Goal: Task Accomplishment & Management: Manage account settings

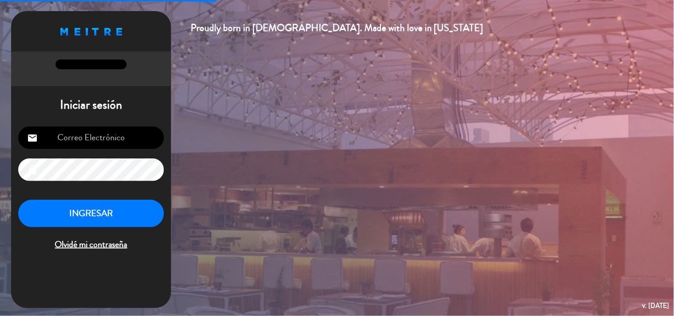
type input "[EMAIL_ADDRESS][DOMAIN_NAME]"
click at [100, 209] on button "INGRESAR" at bounding box center [91, 214] width 146 height 28
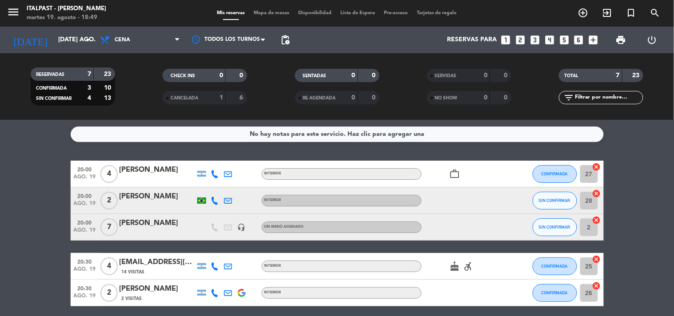
click at [268, 13] on span "Mapa de mesas" at bounding box center [271, 13] width 44 height 5
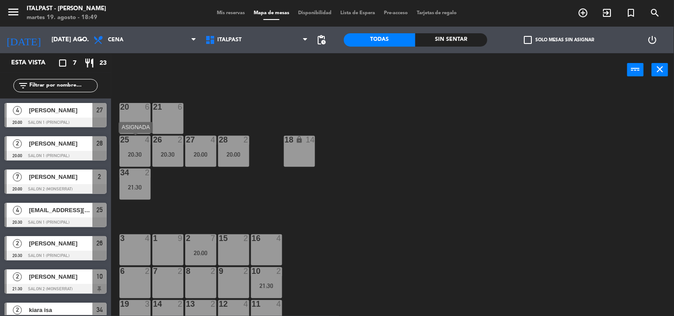
click at [126, 153] on div "20:30" at bounding box center [134, 154] width 31 height 6
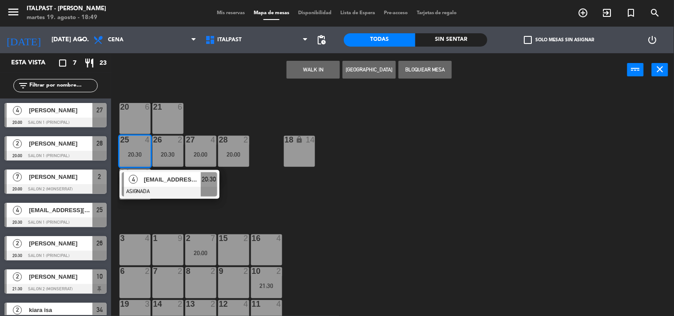
click at [241, 201] on div "20 6 21 6 25 4 20:30 4 [EMAIL_ADDRESS][DOMAIN_NAME] ASIGNADA 20:30 26 2 20:30 2…" at bounding box center [396, 202] width 556 height 230
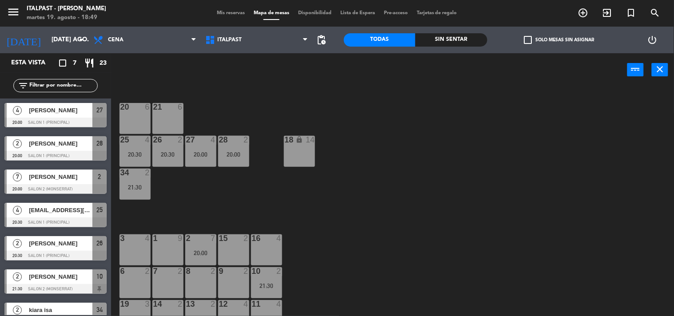
click at [196, 156] on div "20:00" at bounding box center [200, 154] width 31 height 6
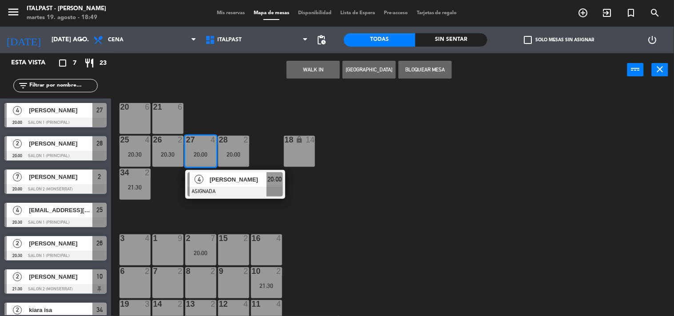
click at [169, 196] on div "20 6 21 6 25 4 20:30 26 2 20:30 27 4 20:00 4 [PERSON_NAME] ASIGNADA 20:00 28 2 …" at bounding box center [396, 202] width 556 height 230
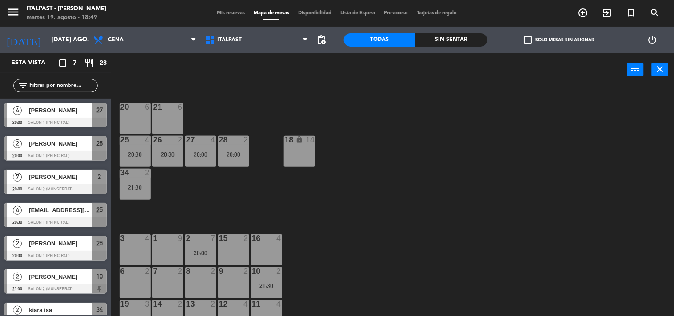
click at [150, 154] on div "20 6 21 6 25 4 20:30 26 2 20:30 27 4 20:00 28 2 20:00 18 lock 14 34 2 21:30 3 4…" at bounding box center [396, 202] width 556 height 230
click at [141, 153] on div "20:30" at bounding box center [134, 154] width 31 height 6
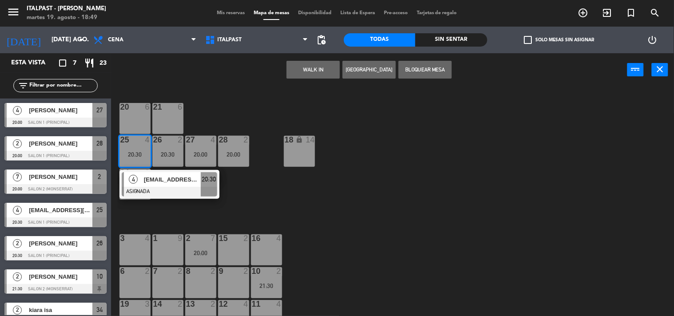
click at [189, 216] on div "20 6 21 6 25 4 20:30 4 [EMAIL_ADDRESS][DOMAIN_NAME] ASIGNADA 20:30 26 2 20:30 2…" at bounding box center [396, 202] width 556 height 230
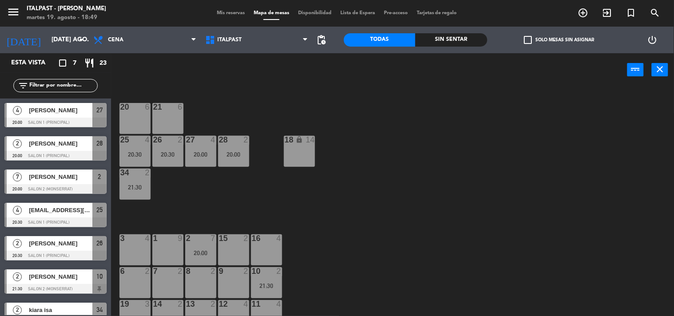
scroll to position [49, 0]
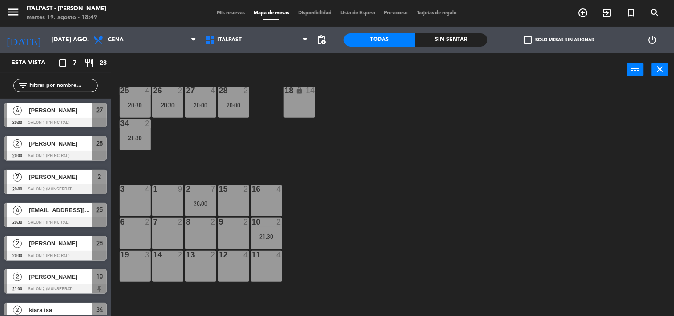
click at [234, 102] on div "20:00" at bounding box center [233, 105] width 31 height 6
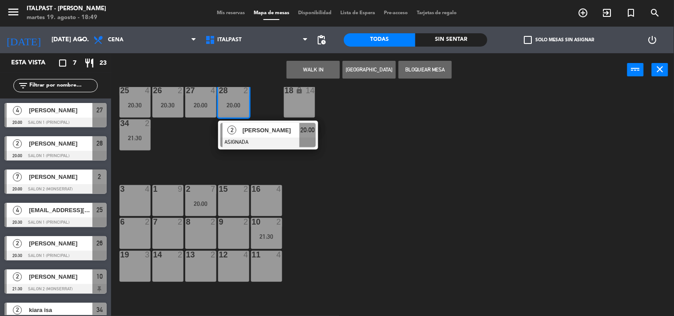
click at [194, 154] on div "20 6 21 6 25 4 20:30 26 2 20:30 27 4 20:00 28 2 20:00 2 [PERSON_NAME] ASIGNADA …" at bounding box center [396, 202] width 556 height 230
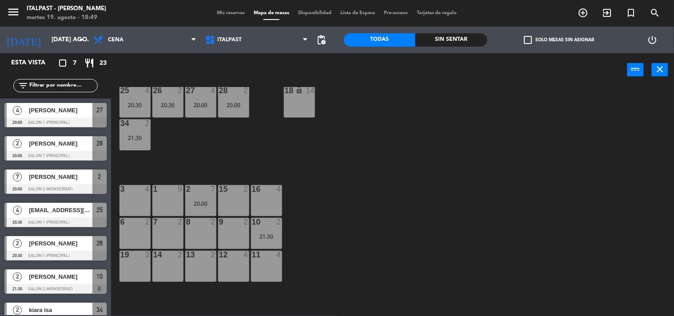
click at [129, 131] on div "34 2 21:30" at bounding box center [134, 134] width 31 height 31
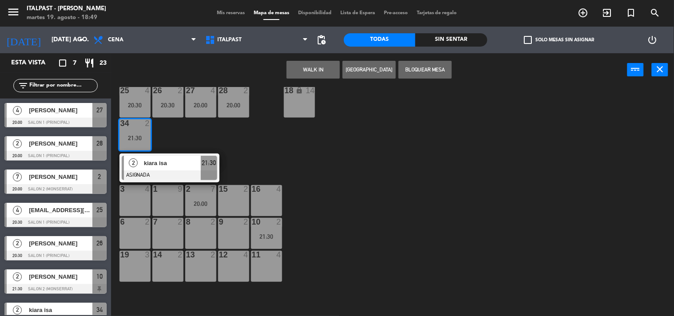
click at [186, 134] on div "20 6 21 6 25 4 20:30 26 2 20:30 27 4 20:00 28 2 20:00 18 lock 14 34 2 21:30 2 k…" at bounding box center [396, 202] width 556 height 230
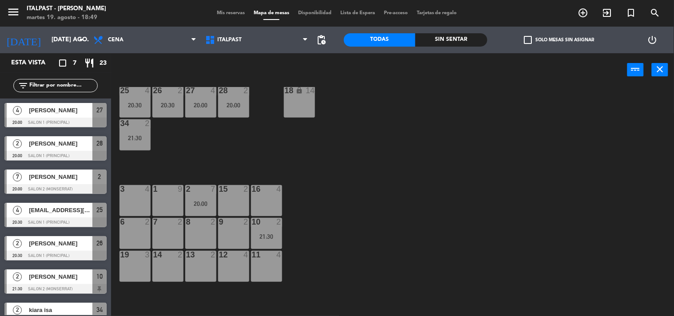
scroll to position [0, 0]
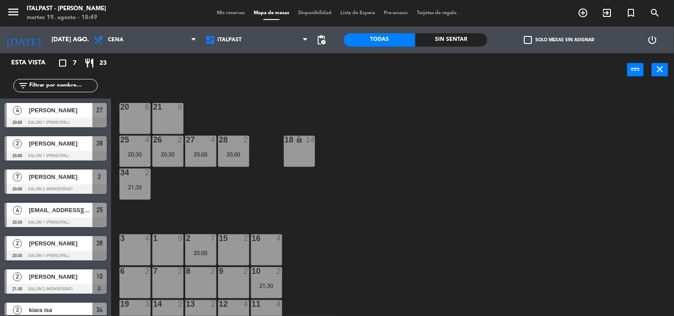
click at [212, 150] on div "27 4 20:00" at bounding box center [200, 151] width 31 height 31
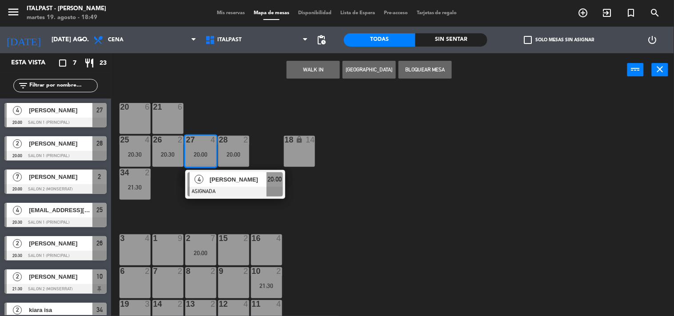
click at [274, 258] on div "16 4" at bounding box center [266, 249] width 31 height 31
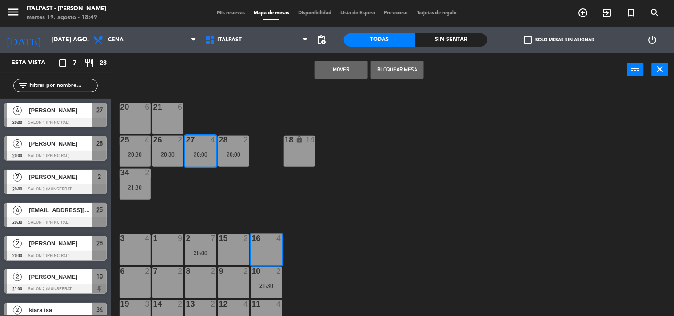
click at [329, 67] on button "Mover" at bounding box center [340, 70] width 53 height 18
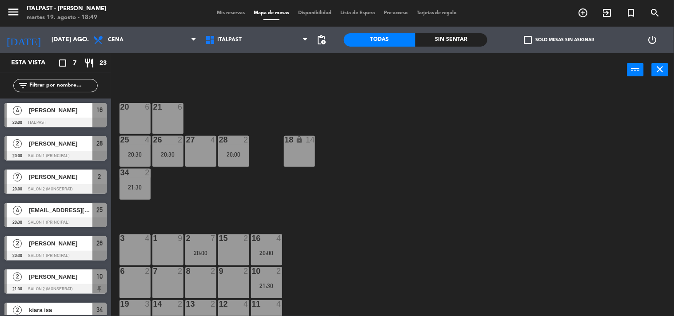
click at [232, 163] on div "28 2 20:00" at bounding box center [233, 151] width 31 height 31
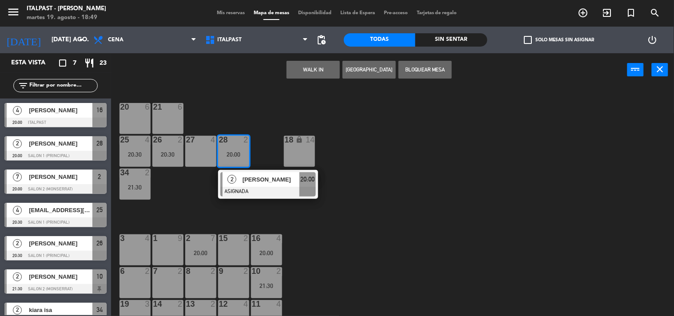
scroll to position [99, 0]
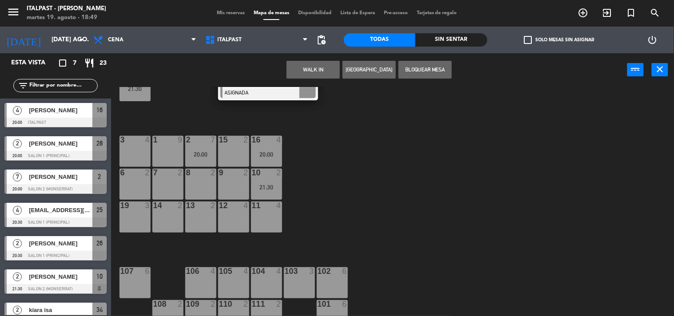
click at [236, 153] on div "15 2" at bounding box center [233, 151] width 31 height 31
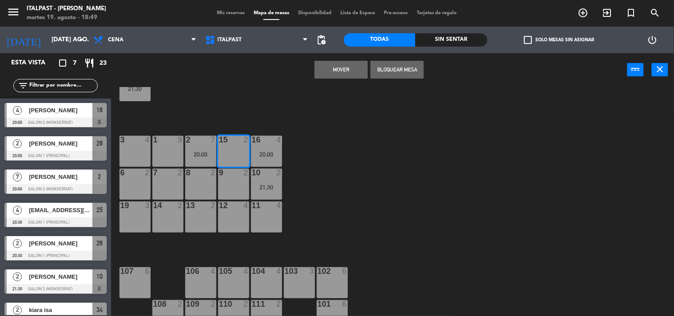
click at [324, 72] on button "Mover" at bounding box center [340, 70] width 53 height 18
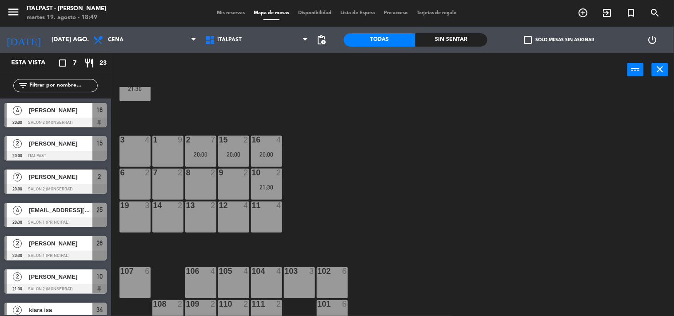
scroll to position [0, 0]
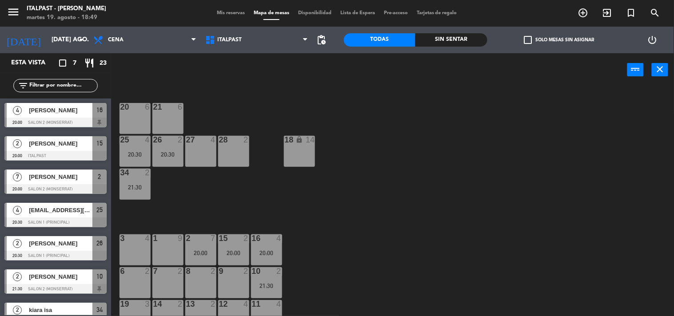
click at [133, 138] on div at bounding box center [134, 140] width 15 height 8
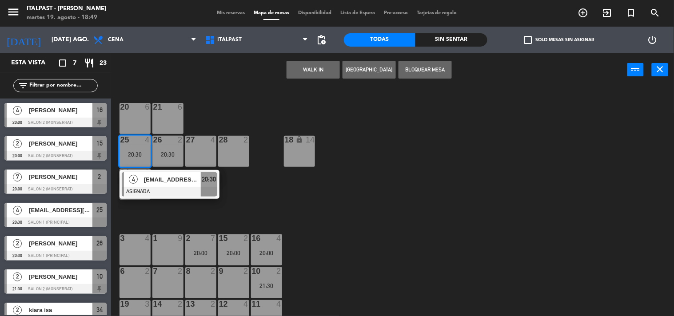
click at [165, 243] on div "1 9" at bounding box center [167, 249] width 31 height 31
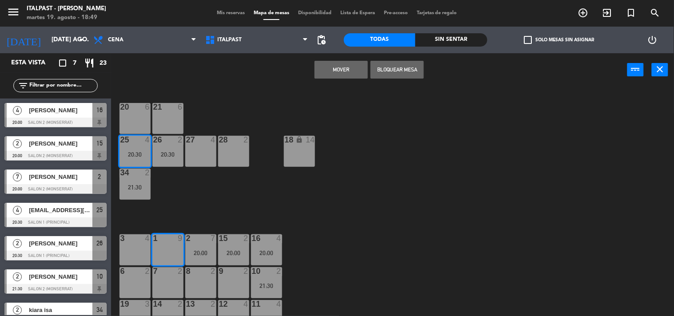
click at [321, 65] on button "Mover" at bounding box center [340, 70] width 53 height 18
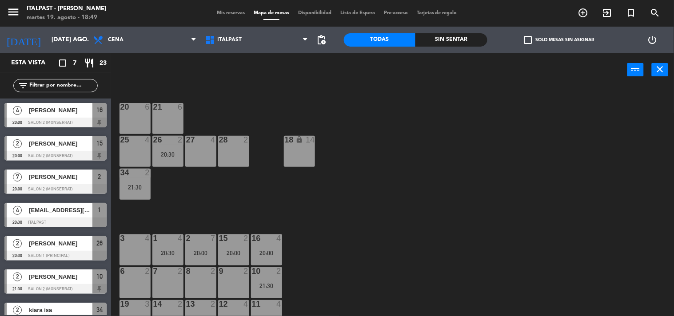
scroll to position [99, 0]
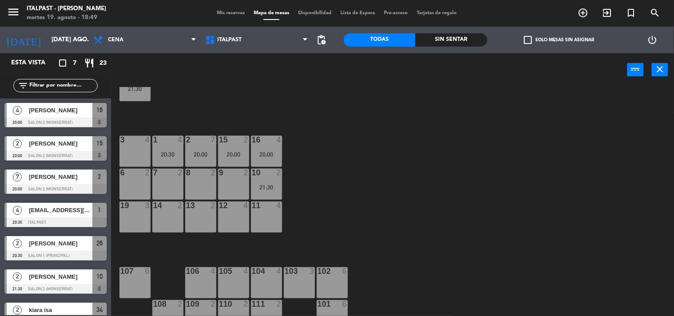
click at [127, 99] on div "34 2 21:30" at bounding box center [134, 85] width 31 height 31
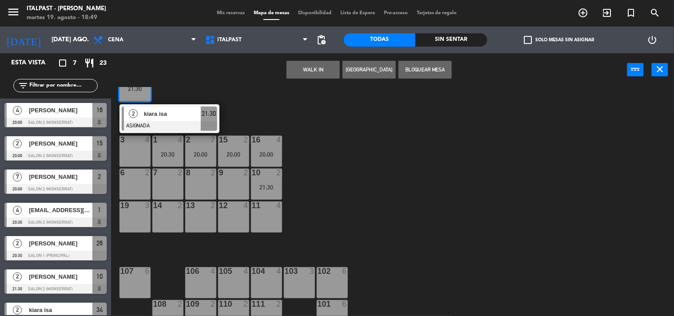
click at [133, 194] on div "6 2" at bounding box center [134, 184] width 31 height 31
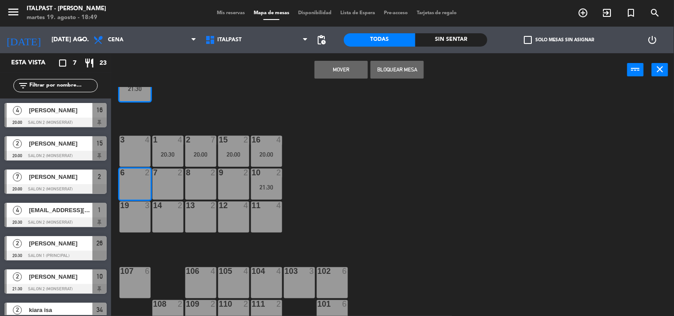
click at [331, 66] on button "Mover" at bounding box center [340, 70] width 53 height 18
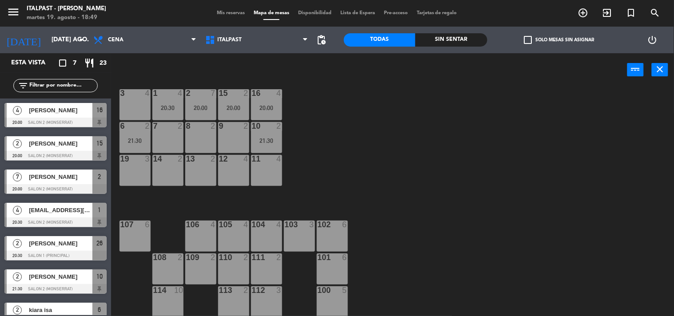
scroll to position [0, 0]
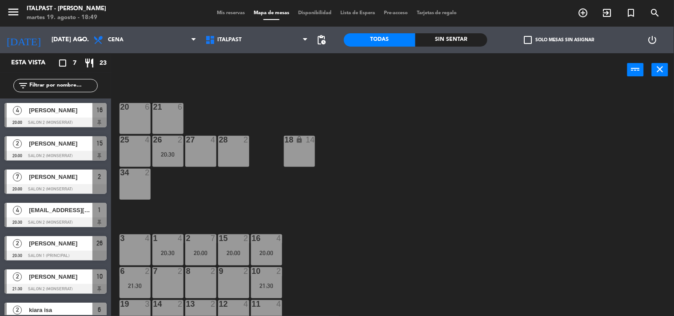
click at [161, 147] on div "26 2 20:30" at bounding box center [167, 151] width 31 height 31
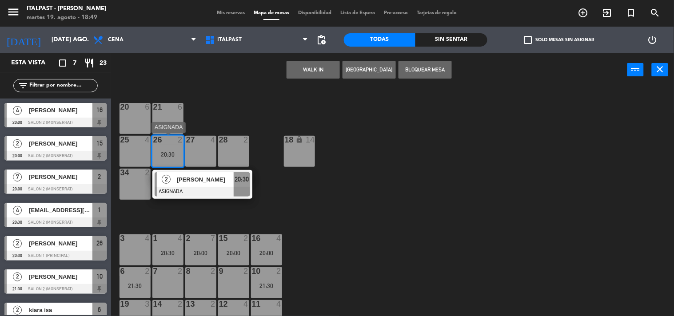
scroll to position [99, 0]
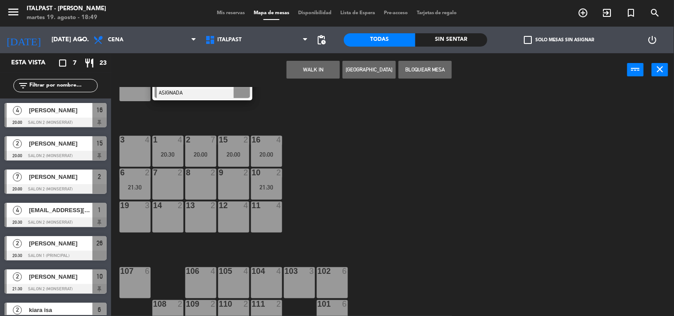
click at [170, 179] on div "7 2" at bounding box center [167, 184] width 31 height 31
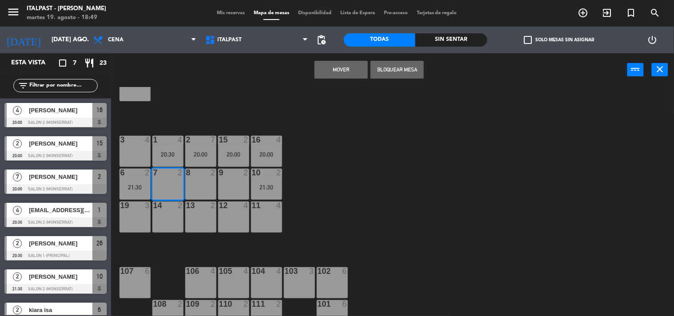
click at [338, 73] on button "Mover" at bounding box center [340, 70] width 53 height 18
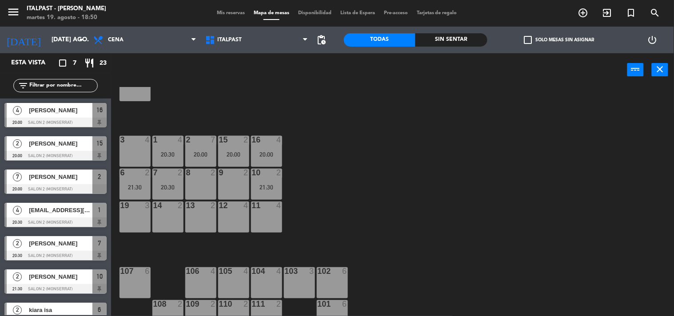
scroll to position [145, 0]
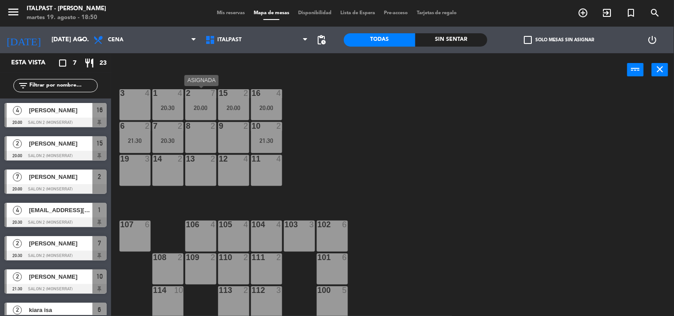
click at [196, 99] on div "2 7 20:00" at bounding box center [200, 104] width 31 height 31
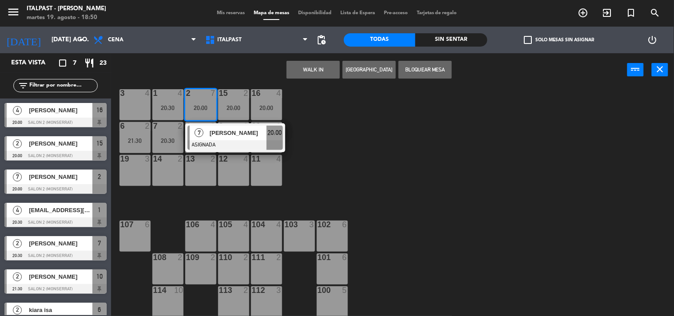
click at [318, 134] on div "20 6 21 6 25 4 26 2 27 4 28 2 18 lock 14 34 2 3 4 1 4 20:30 2 7 20:00 7 [PERSON…" at bounding box center [396, 202] width 556 height 230
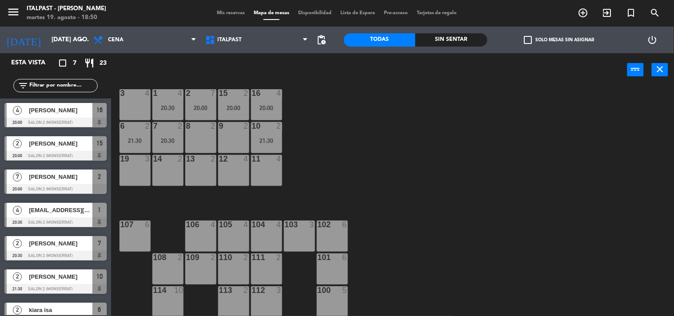
scroll to position [96, 0]
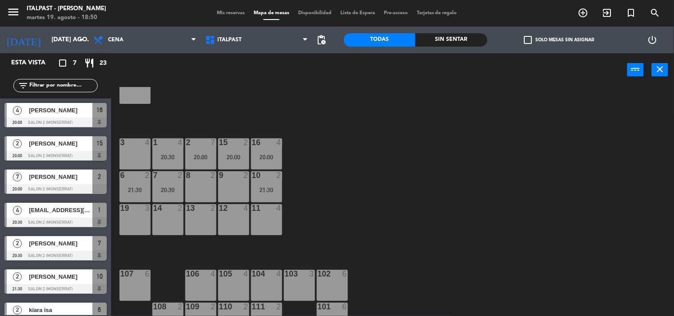
click at [268, 149] on div "16 4 20:00" at bounding box center [266, 154] width 31 height 31
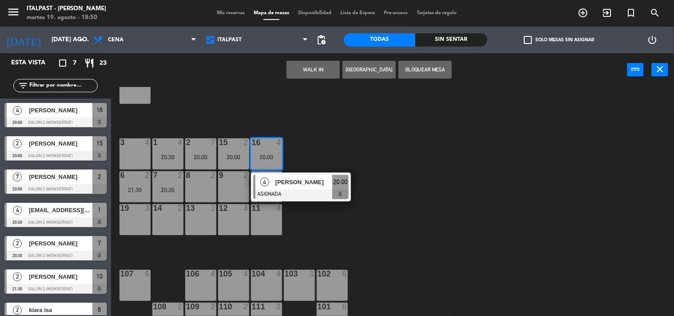
click at [345, 129] on div "20 6 21 6 25 4 26 2 27 4 28 2 18 lock 14 34 2 3 4 1 4 20:30 2 7 20:00 15 2 20:0…" at bounding box center [396, 202] width 556 height 230
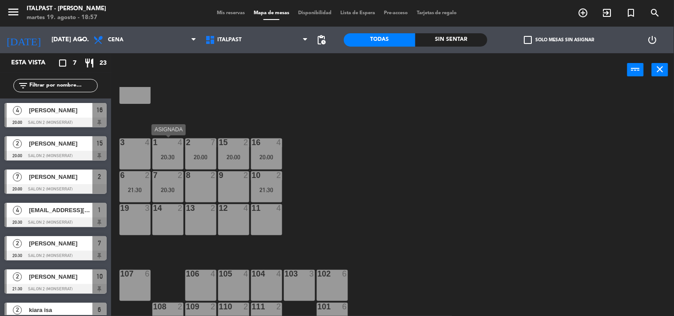
click at [170, 145] on div at bounding box center [167, 143] width 15 height 8
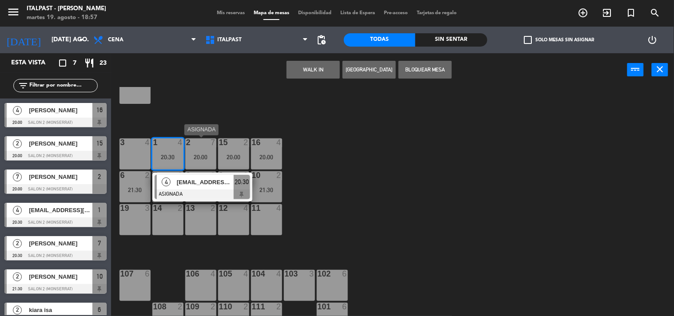
click at [200, 154] on div "20:00" at bounding box center [200, 157] width 31 height 6
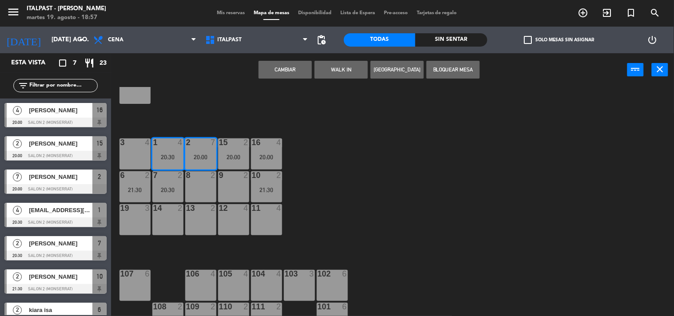
click at [289, 64] on button "Cambiar" at bounding box center [284, 70] width 53 height 18
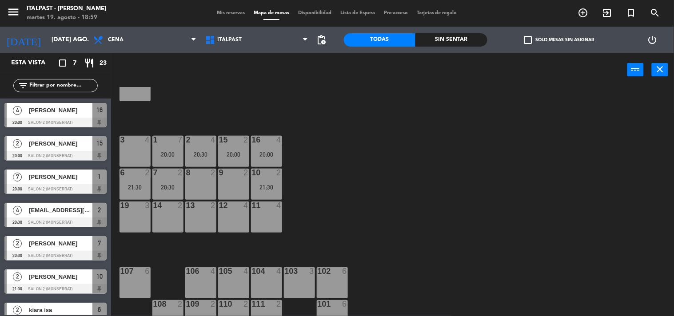
scroll to position [49, 0]
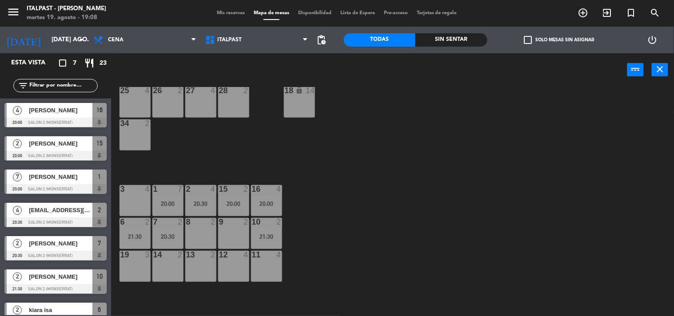
click at [392, 142] on div "20 6 21 6 25 4 26 2 27 4 28 2 18 lock 14 34 2 3 4 1 7 20:00 2 4 20:30 15 2 20:0…" at bounding box center [396, 202] width 556 height 230
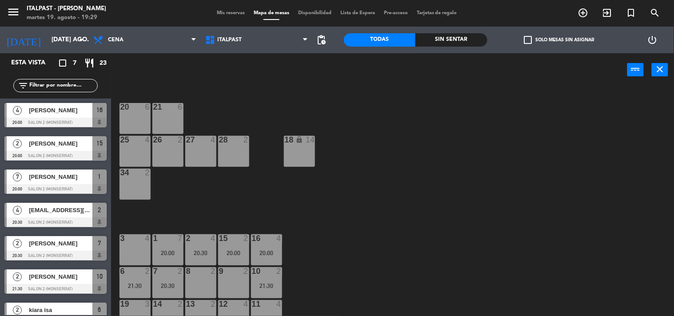
drag, startPoint x: 365, startPoint y: 150, endPoint x: 365, endPoint y: 112, distance: 37.7
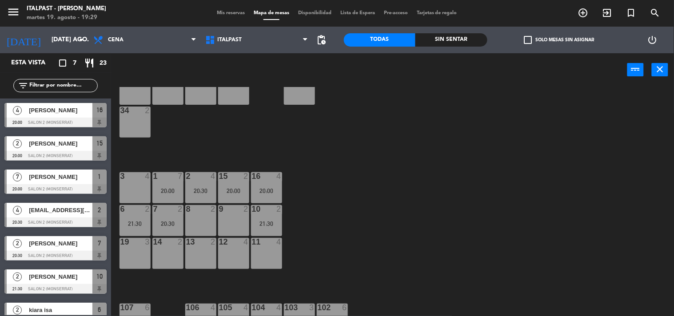
drag, startPoint x: 419, startPoint y: 210, endPoint x: 431, endPoint y: 237, distance: 29.0
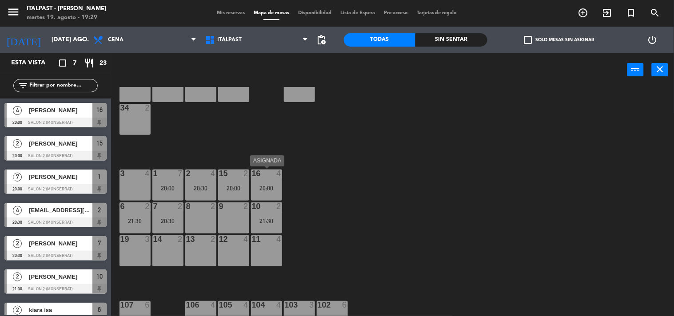
click at [259, 176] on div at bounding box center [266, 174] width 15 height 8
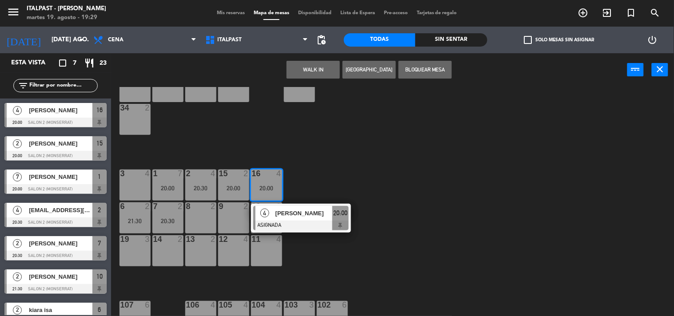
click at [259, 176] on div at bounding box center [266, 174] width 15 height 8
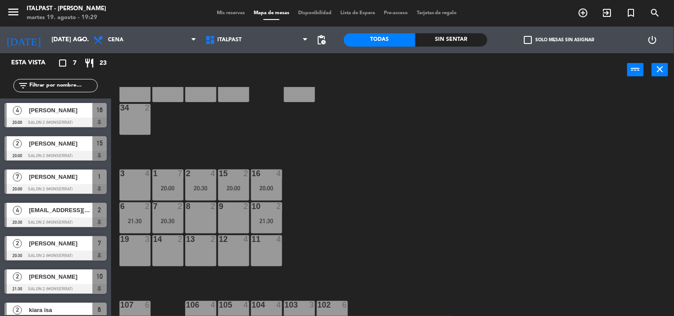
click at [241, 175] on div "2" at bounding box center [248, 174] width 15 height 8
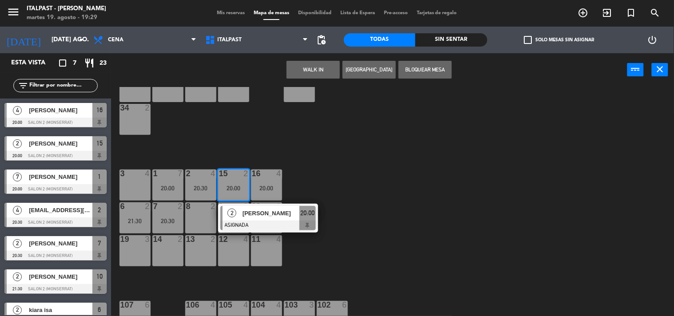
click at [241, 175] on div "2" at bounding box center [248, 174] width 15 height 8
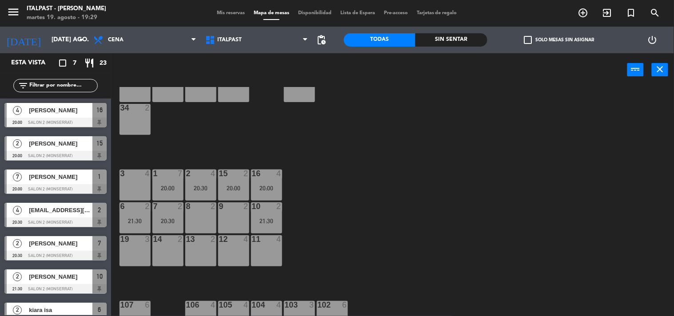
click at [211, 176] on div "15" at bounding box center [218, 174] width 15 height 8
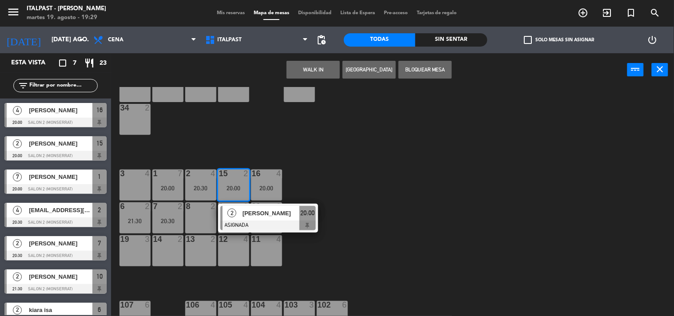
click at [211, 176] on div "15" at bounding box center [218, 174] width 15 height 8
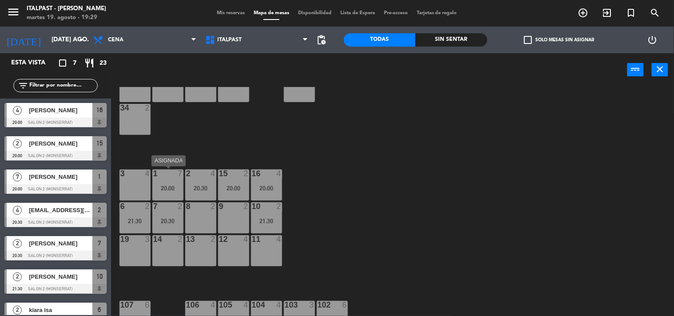
click at [175, 178] on div "1 7 20:00" at bounding box center [167, 185] width 31 height 31
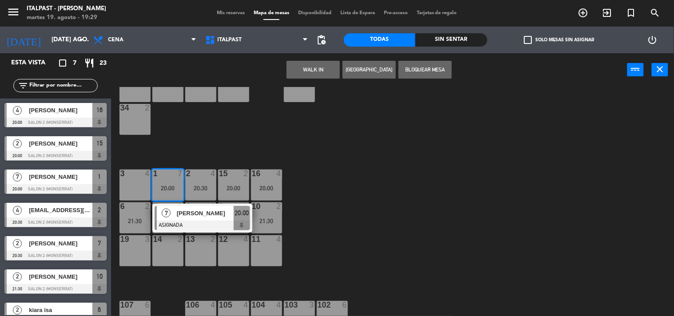
click at [175, 178] on div "1 7 20:00" at bounding box center [167, 185] width 31 height 31
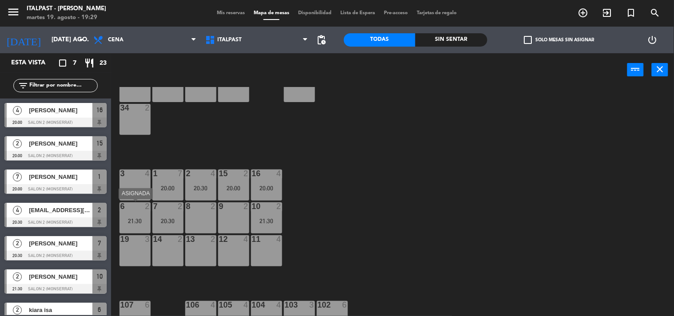
click at [148, 219] on div "21:30" at bounding box center [134, 221] width 31 height 6
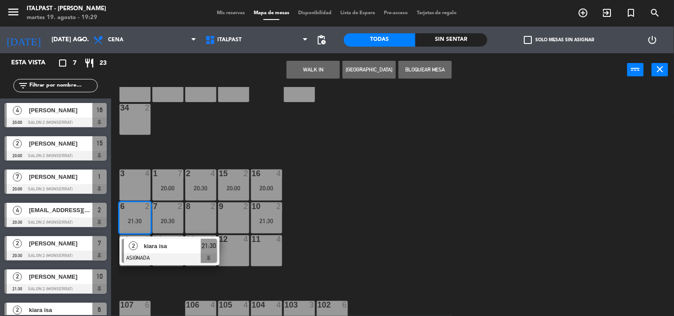
click at [148, 219] on div "21:30" at bounding box center [134, 221] width 31 height 6
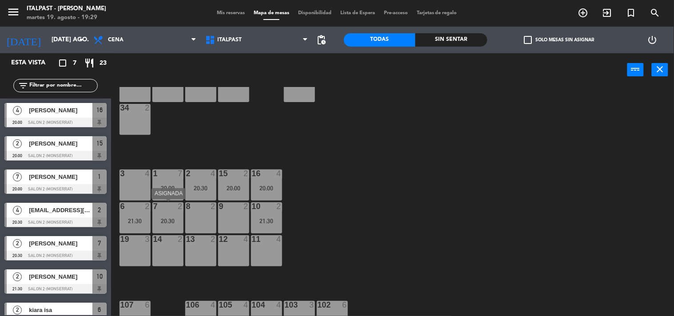
click at [160, 218] on div "20:30" at bounding box center [167, 221] width 31 height 6
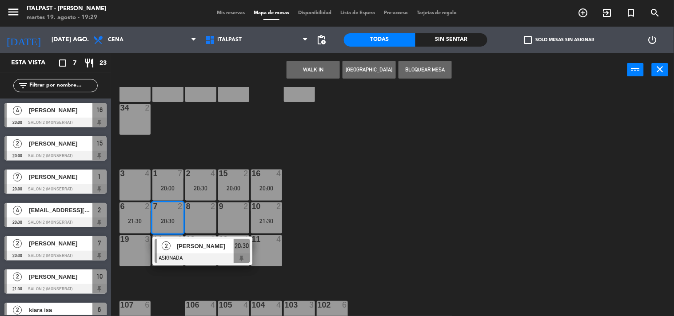
click at [160, 218] on div "20:30" at bounding box center [167, 221] width 31 height 6
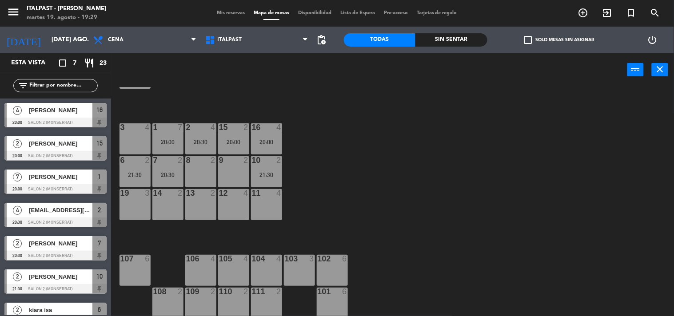
scroll to position [0, 0]
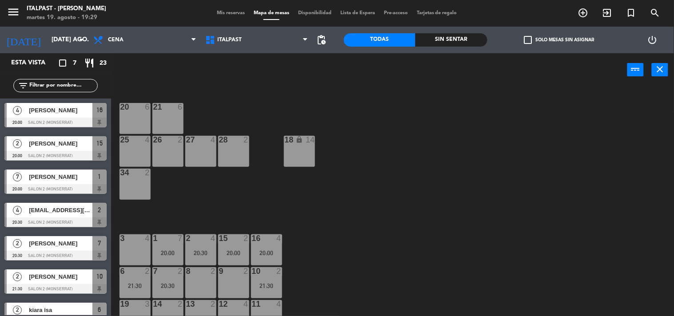
drag, startPoint x: 454, startPoint y: 218, endPoint x: 425, endPoint y: 159, distance: 66.1
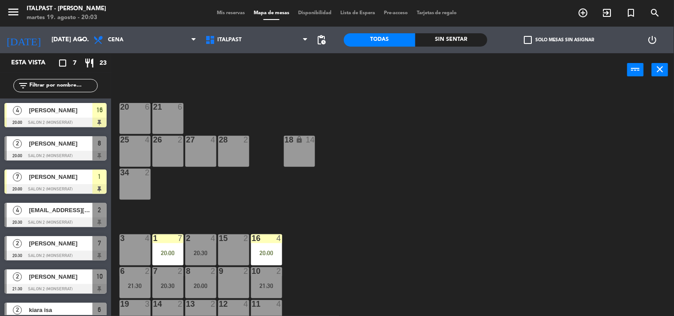
click at [412, 209] on div "20 6 21 6 25 4 26 2 27 4 28 2 18 lock 14 34 2 3 4 1 7 20:00 2 4 20:30 15 2 16 4…" at bounding box center [396, 202] width 556 height 230
click at [584, 14] on icon "add_circle_outline" at bounding box center [583, 13] width 11 height 11
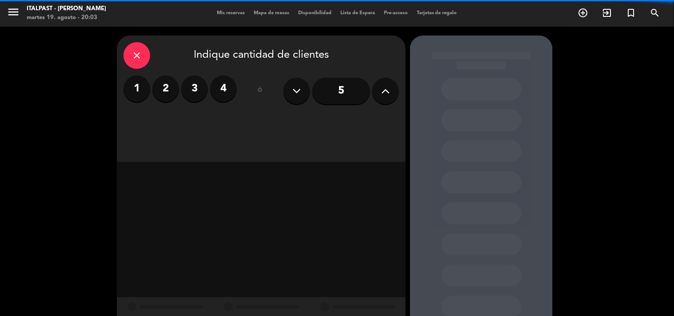
click at [200, 89] on label "3" at bounding box center [194, 88] width 27 height 27
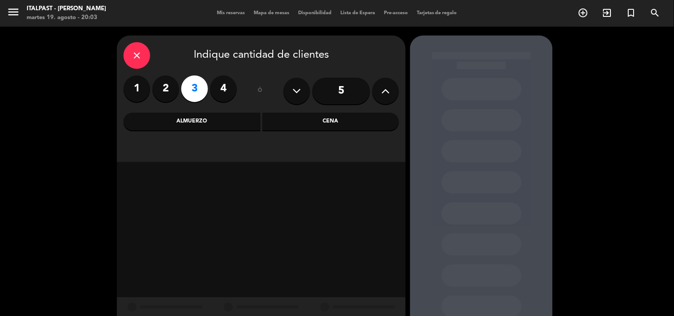
click at [286, 124] on div "Cena" at bounding box center [330, 122] width 137 height 18
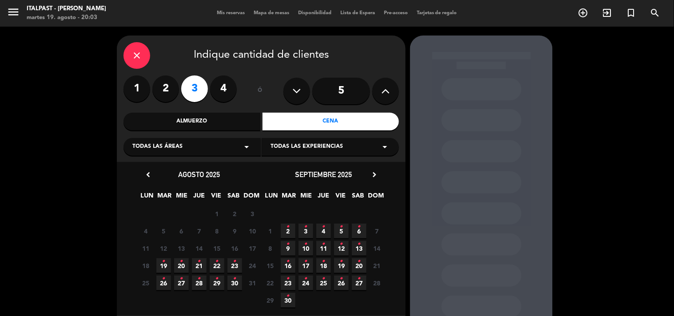
click at [165, 266] on span "19 •" at bounding box center [163, 265] width 15 height 15
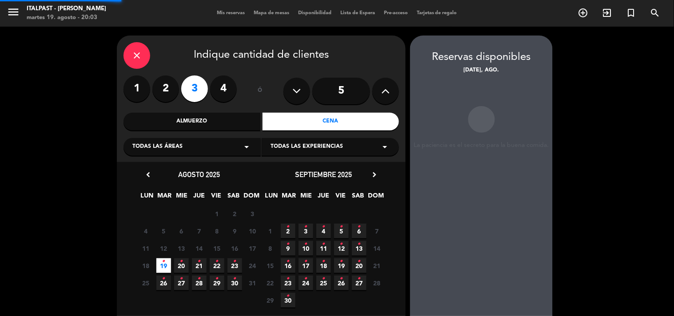
scroll to position [36, 0]
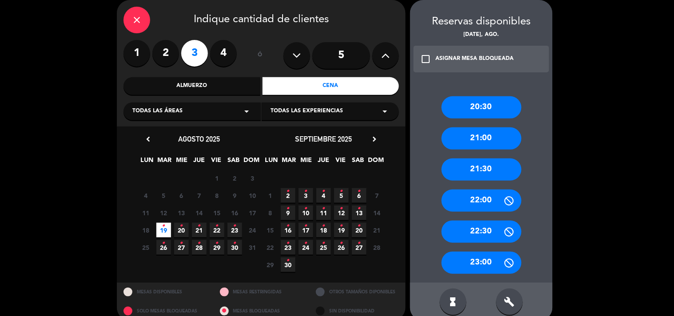
click at [490, 165] on div "21:30" at bounding box center [481, 170] width 80 height 22
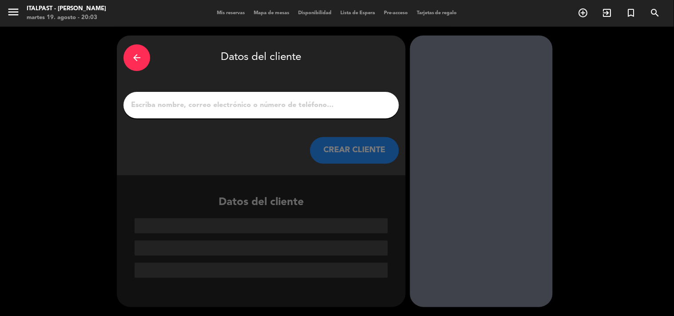
click at [357, 108] on input "1" at bounding box center [261, 105] width 262 height 12
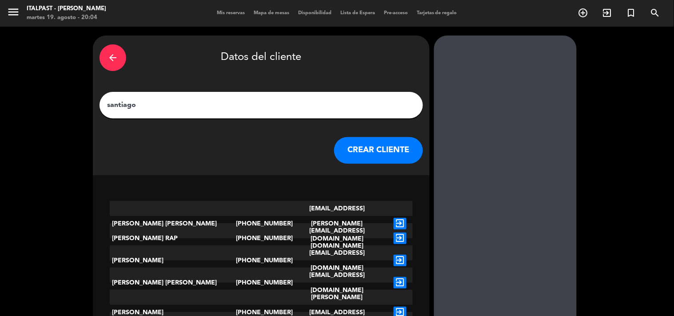
type input "santiago"
click at [356, 156] on button "CREAR CLIENTE" at bounding box center [378, 150] width 89 height 27
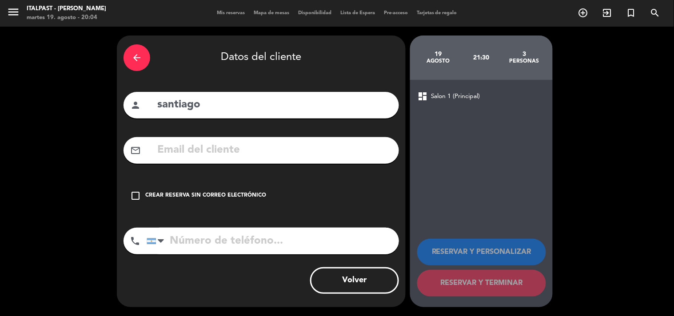
click at [181, 196] on div "Crear reserva sin correo electrónico" at bounding box center [205, 195] width 121 height 9
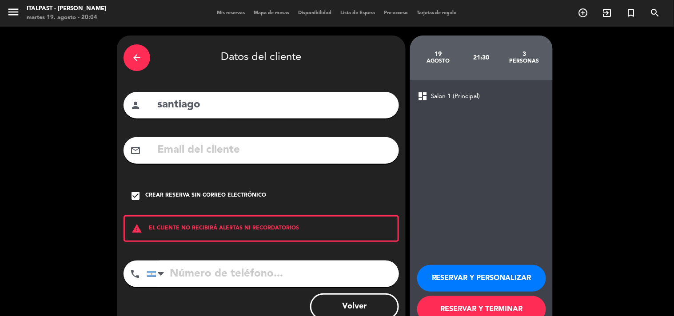
click at [471, 280] on button "RESERVAR Y PERSONALIZAR" at bounding box center [481, 278] width 129 height 27
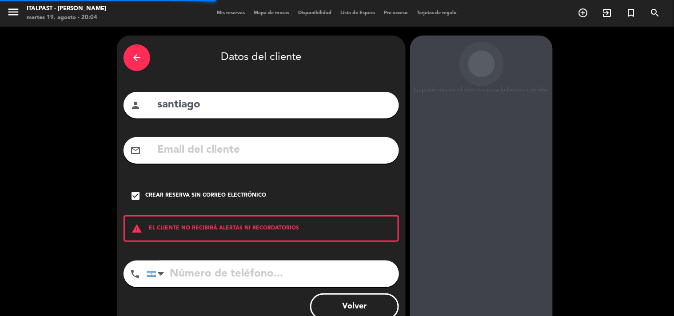
scroll to position [36, 0]
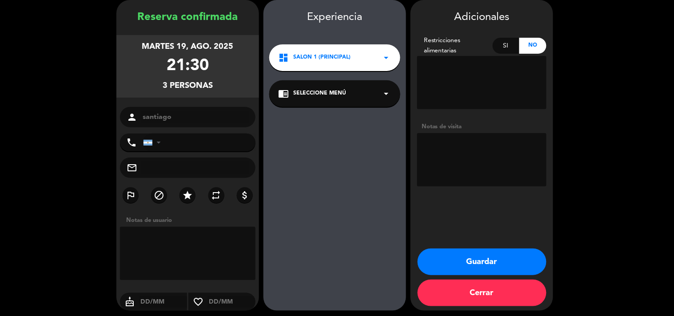
click at [486, 257] on button "Guardar" at bounding box center [481, 262] width 129 height 27
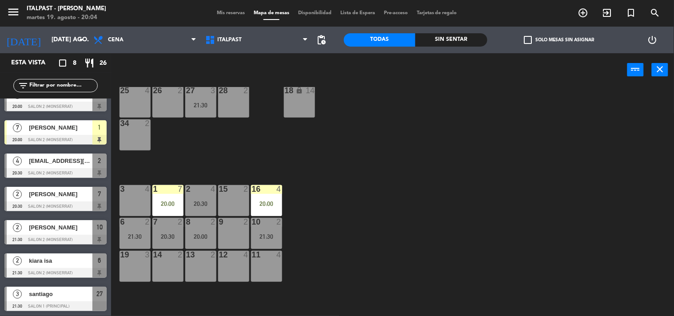
scroll to position [50, 0]
click at [81, 297] on span "santiago" at bounding box center [60, 293] width 63 height 9
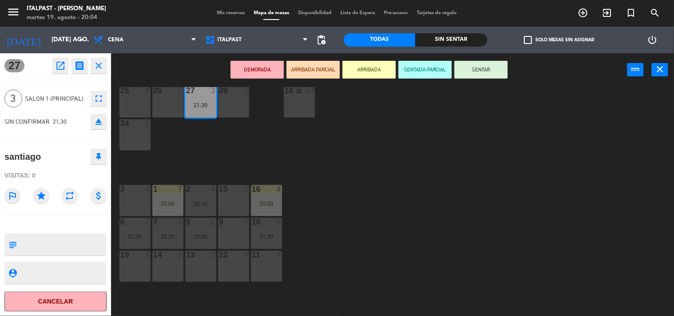
click at [131, 203] on div "3 4" at bounding box center [134, 200] width 31 height 31
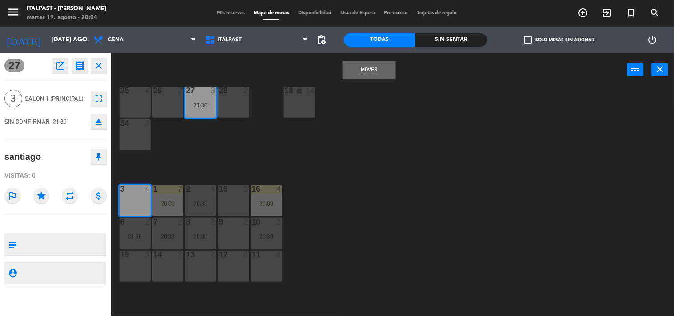
click at [365, 69] on button "Mover" at bounding box center [368, 70] width 53 height 18
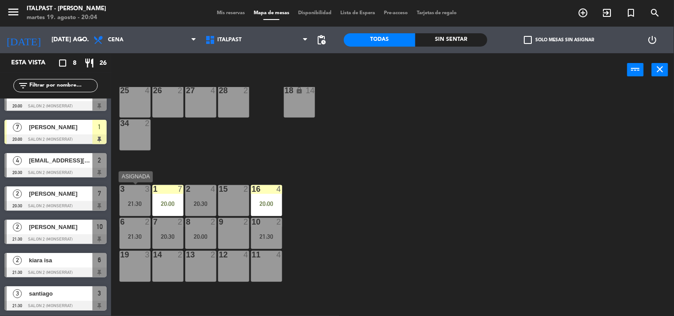
click at [140, 196] on div "3 3 21:30" at bounding box center [134, 200] width 31 height 31
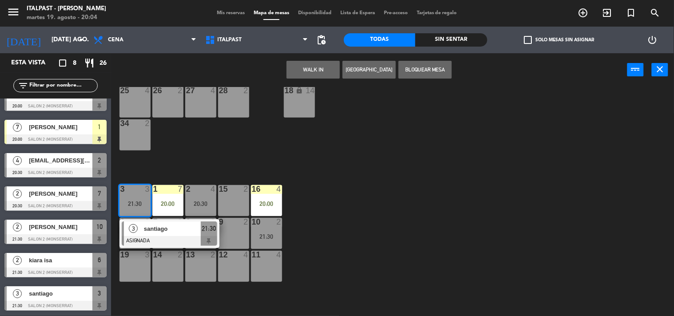
click at [278, 133] on div "20 6 21 6 25 4 26 2 27 4 28 2 18 lock 14 34 2 3 3 21:30 3 [PERSON_NAME] ASIGNAD…" at bounding box center [396, 202] width 556 height 230
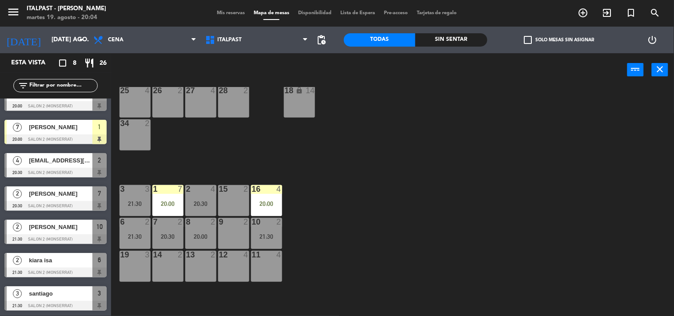
click at [239, 14] on span "Mis reservas" at bounding box center [230, 13] width 37 height 5
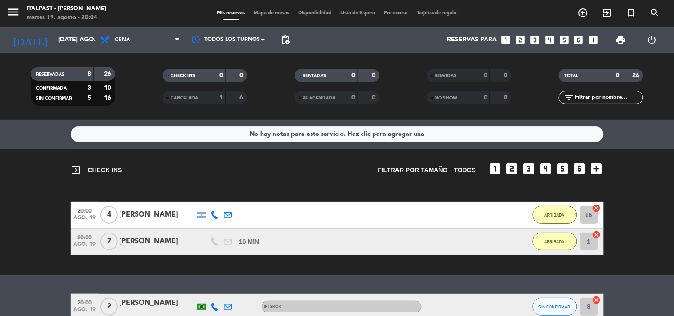
scroll to position [206, 0]
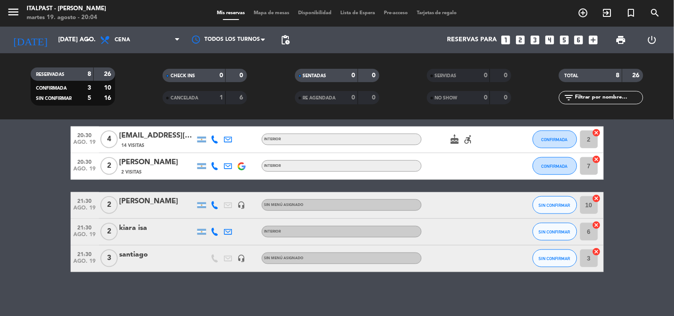
click at [144, 259] on div "santiago" at bounding box center [156, 255] width 75 height 12
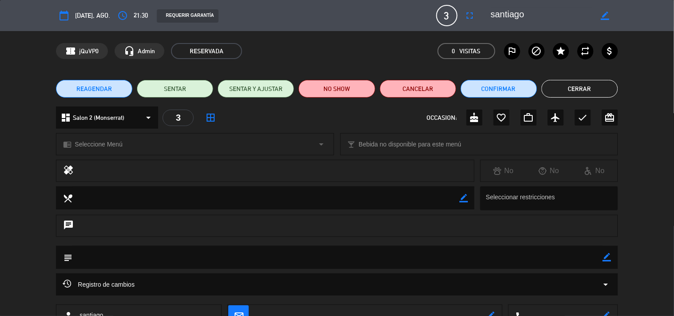
click at [606, 13] on icon "border_color" at bounding box center [604, 16] width 8 height 8
click at [562, 15] on textarea at bounding box center [542, 16] width 102 height 16
type textarea "[PERSON_NAME] real"
click at [605, 19] on icon at bounding box center [604, 16] width 8 height 8
click at [611, 89] on button "Cerrar" at bounding box center [579, 89] width 76 height 18
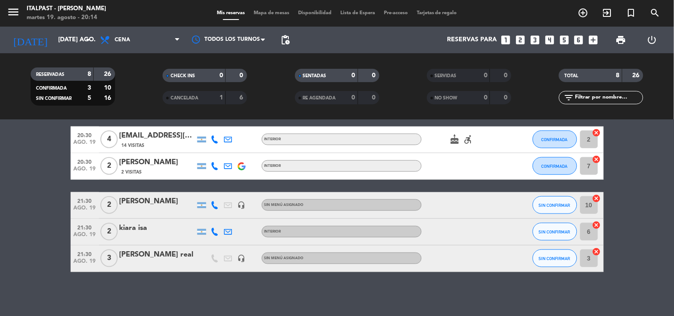
click at [275, 11] on span "Mapa de mesas" at bounding box center [271, 13] width 44 height 5
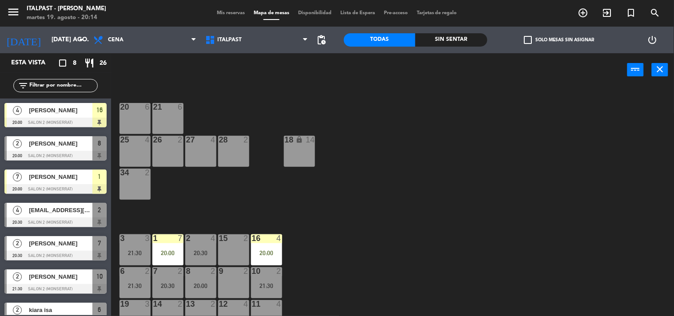
click at [290, 87] on div "20 6 21 6 25 4 26 2 27 4 28 2 18 lock 14 34 2 3 3 21:30 1 7 20:00 2 4 20:30 15 …" at bounding box center [396, 202] width 556 height 230
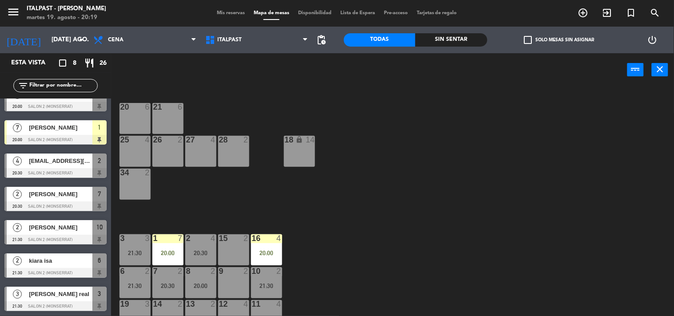
scroll to position [99, 0]
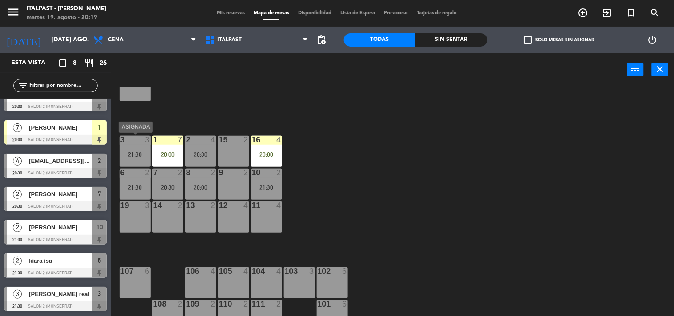
click at [139, 148] on div "3 3 21:30" at bounding box center [134, 151] width 31 height 31
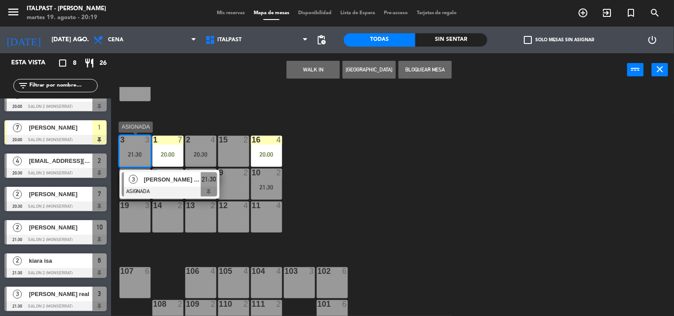
click at [154, 183] on span "[PERSON_NAME] real" at bounding box center [172, 179] width 57 height 9
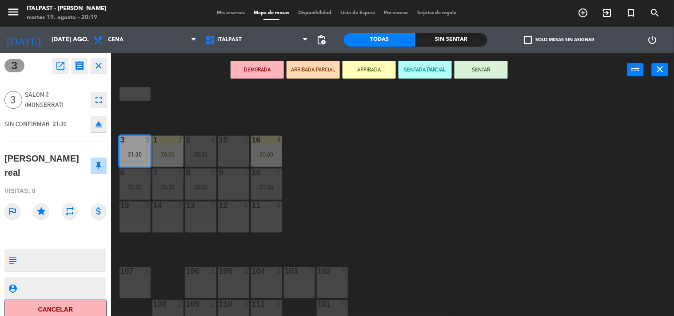
click at [178, 117] on div "20 6 21 6 25 4 26 2 27 4 28 2 18 lock 14 34 2 3 3 21:30 1 7 20:00 2 4 20:30 15 …" at bounding box center [396, 202] width 556 height 230
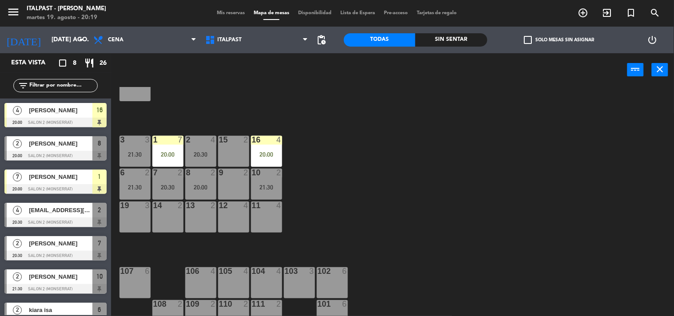
scroll to position [50, 0]
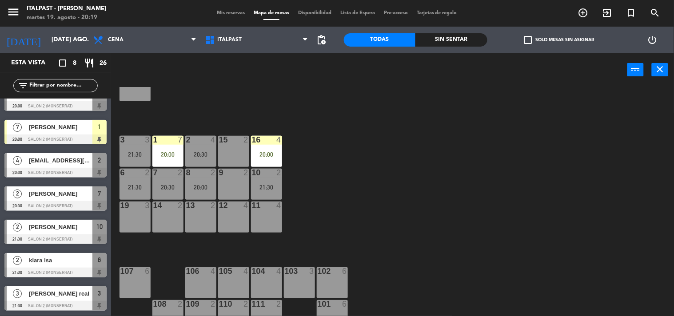
click at [192, 146] on div "2 4 20:30" at bounding box center [200, 151] width 31 height 31
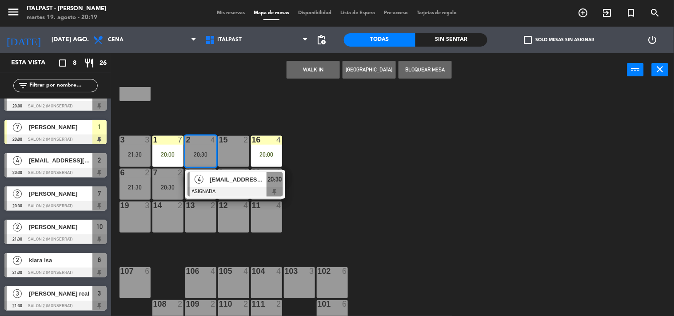
click at [204, 117] on div "20 6 21 6 25 4 26 2 27 4 28 2 18 lock 14 34 2 3 3 21:30 1 7 20:00 2 4 20:30 4 […" at bounding box center [396, 202] width 556 height 230
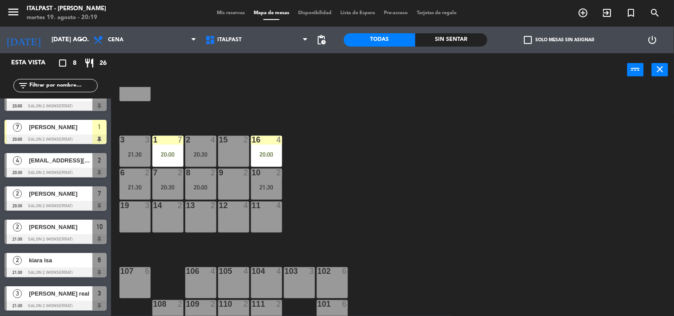
click at [270, 177] on div "10 2" at bounding box center [266, 173] width 31 height 9
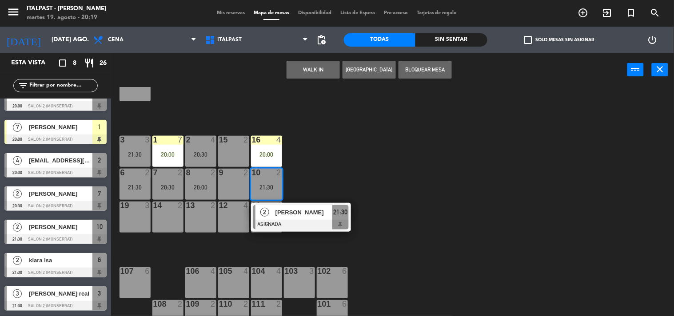
click at [323, 170] on div "20 6 21 6 25 4 26 2 27 4 28 2 18 lock 14 34 2 3 3 21:30 1 7 20:00 2 4 20:30 15 …" at bounding box center [396, 202] width 556 height 230
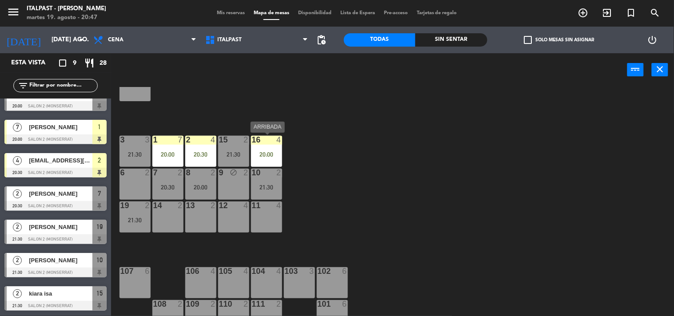
scroll to position [145, 0]
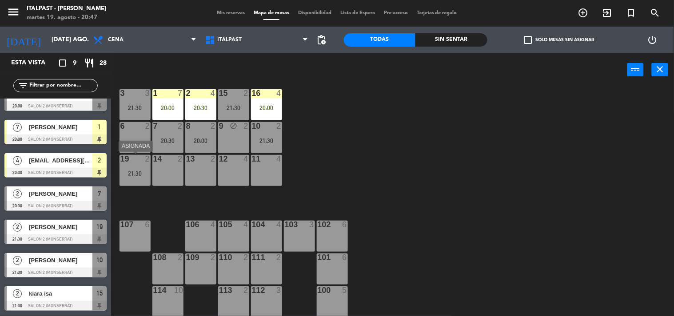
click at [141, 175] on div "21:30" at bounding box center [134, 173] width 31 height 6
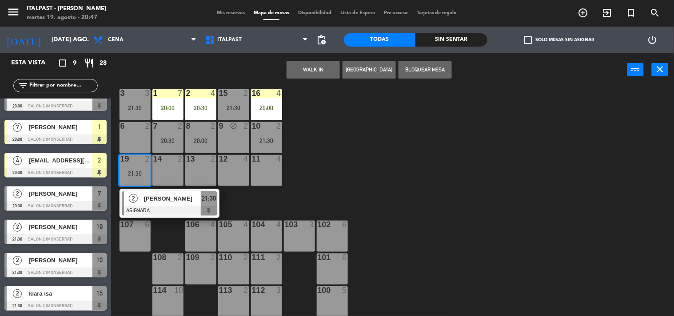
scroll to position [0, 0]
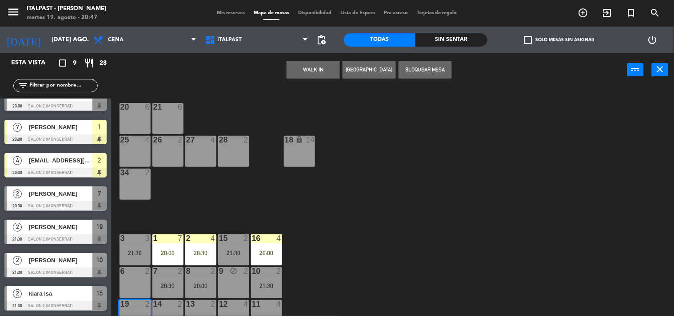
click at [140, 117] on div "20 6" at bounding box center [134, 118] width 31 height 31
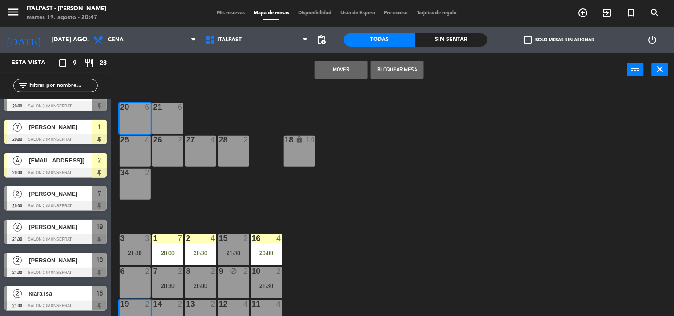
click at [273, 100] on div "20 6 21 6 25 4 26 2 27 4 28 2 18 lock 14 34 2 3 3 21:30 1 7 20:00 2 4 20:30 15 …" at bounding box center [396, 202] width 556 height 230
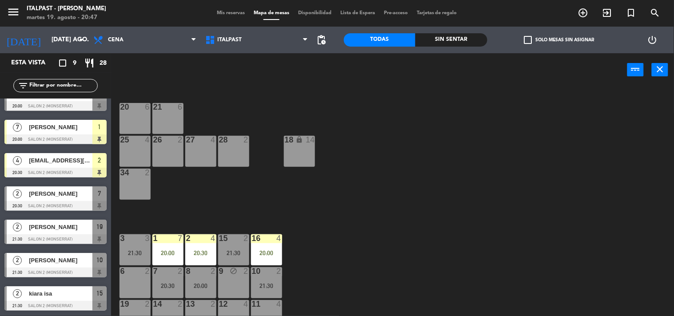
scroll to position [145, 0]
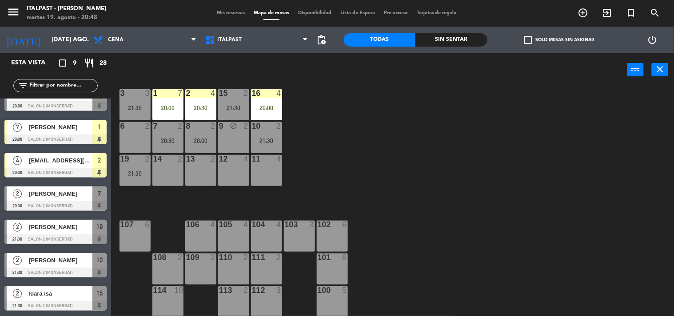
click at [268, 143] on div "21:30" at bounding box center [266, 141] width 31 height 6
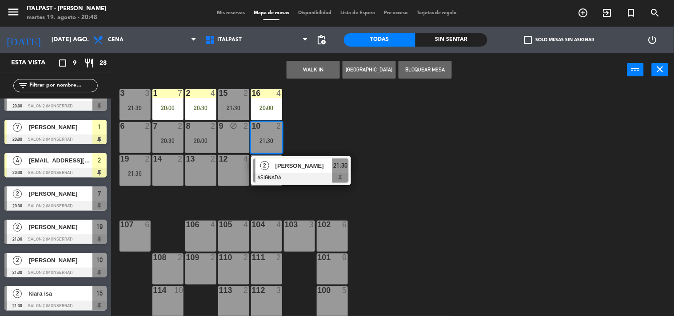
click at [346, 130] on div "20 6 21 6 25 4 26 2 27 4 28 2 18 lock 14 34 2 3 3 21:30 1 7 20:00 2 4 20:30 15 …" at bounding box center [396, 202] width 556 height 230
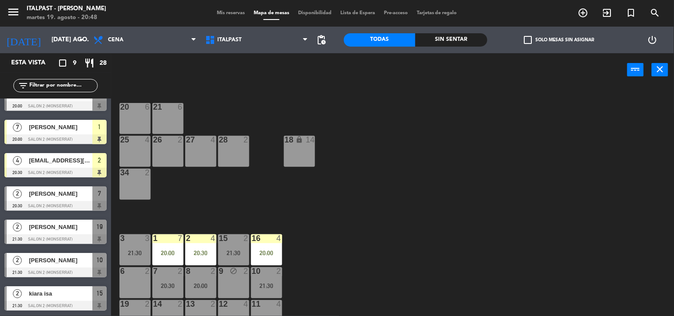
scroll to position [49, 0]
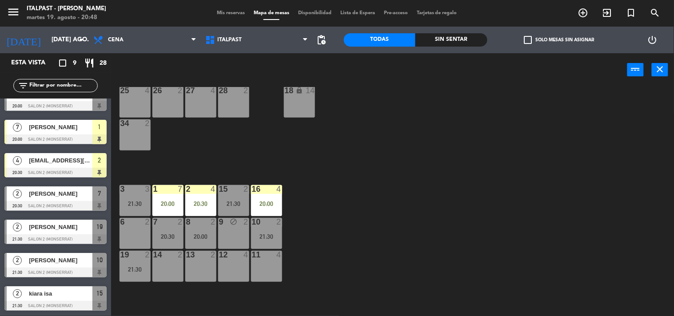
click at [219, 189] on div "15" at bounding box center [219, 189] width 0 height 8
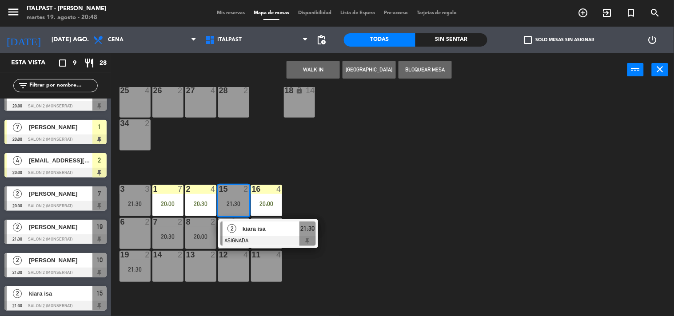
click at [127, 232] on div "6 2" at bounding box center [134, 233] width 31 height 31
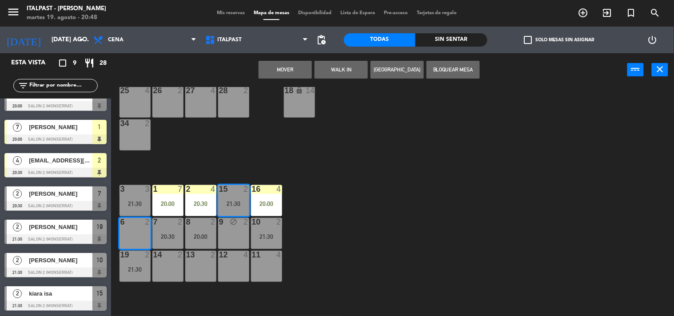
click at [362, 160] on div "20 6 21 6 25 4 26 2 27 4 28 2 18 lock 14 34 2 3 3 21:30 1 7 20:00 2 4 20:30 15 …" at bounding box center [396, 202] width 556 height 230
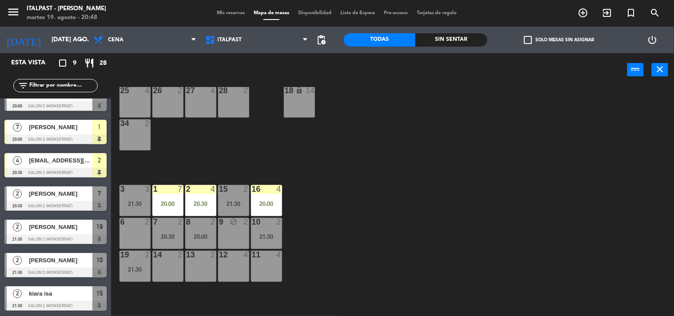
click at [137, 270] on div "21:30" at bounding box center [134, 269] width 31 height 6
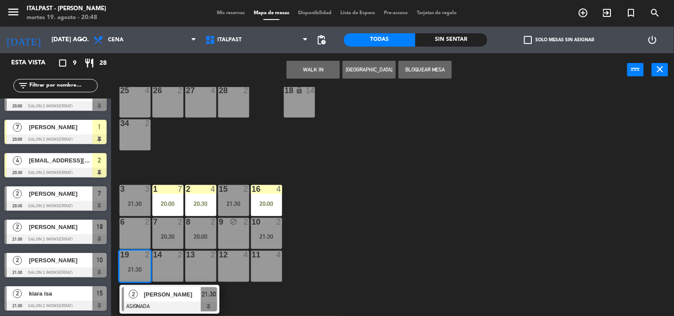
scroll to position [0, 0]
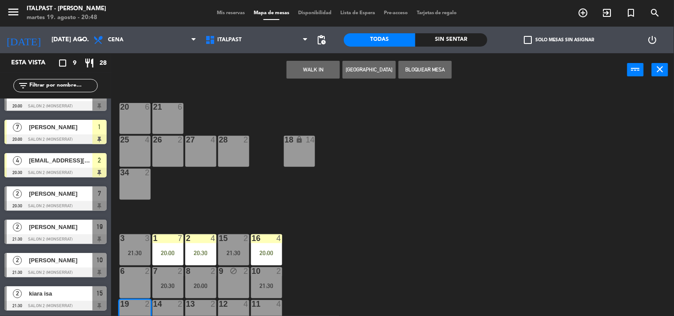
click at [144, 124] on div "20 6" at bounding box center [134, 118] width 31 height 31
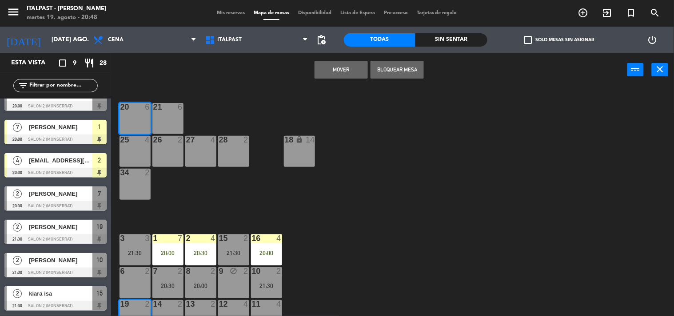
click at [344, 72] on button "Mover" at bounding box center [340, 70] width 53 height 18
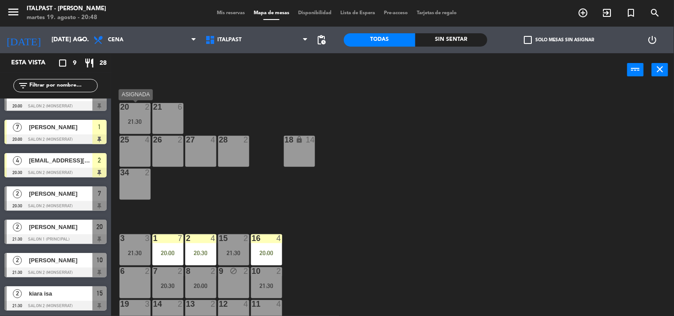
click at [121, 110] on div "20" at bounding box center [120, 107] width 0 height 8
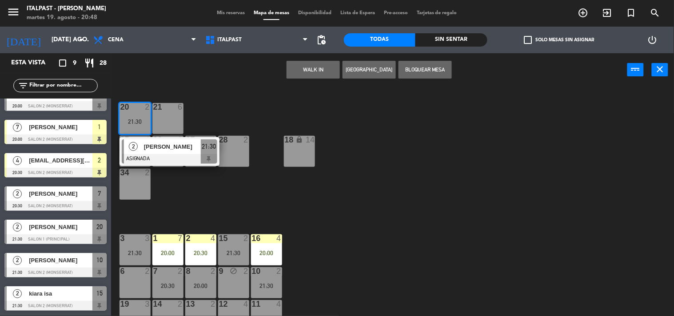
scroll to position [145, 0]
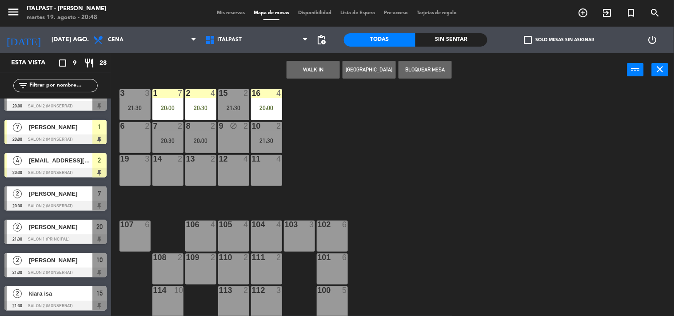
click at [142, 136] on div "6 2" at bounding box center [134, 137] width 31 height 31
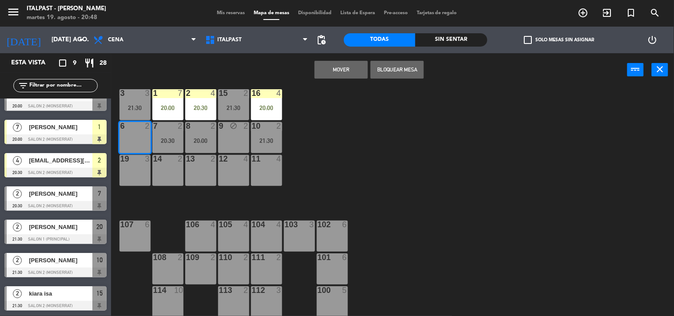
click at [336, 76] on button "Mover" at bounding box center [340, 70] width 53 height 18
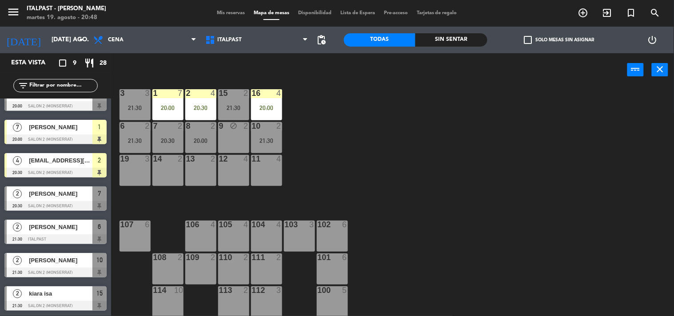
scroll to position [47, 0]
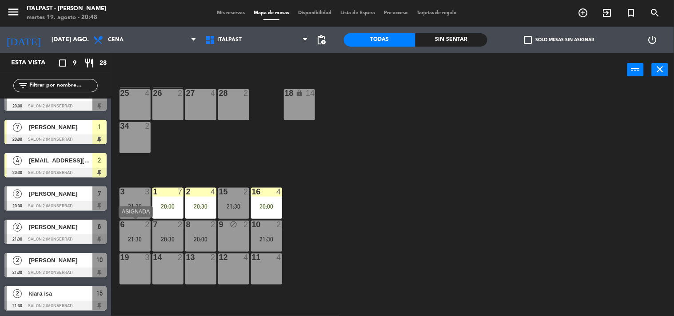
click at [138, 242] on div "21:30" at bounding box center [134, 239] width 31 height 6
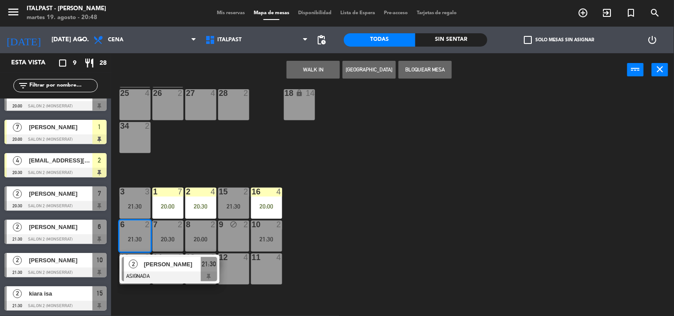
scroll to position [0, 0]
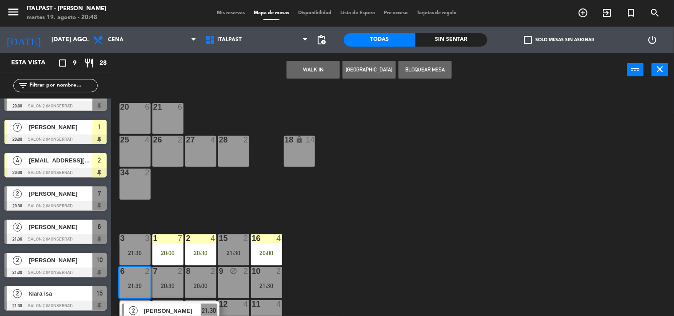
click at [141, 117] on div "20 6" at bounding box center [134, 118] width 31 height 31
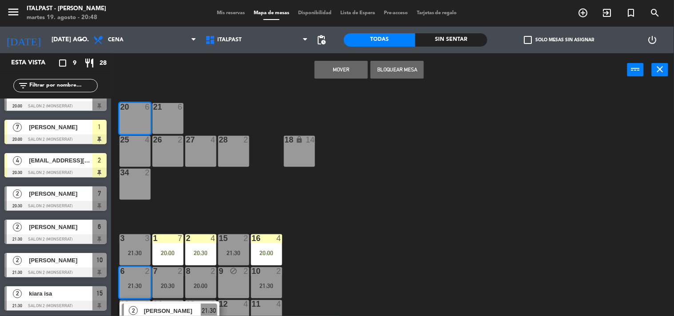
click at [332, 64] on button "Mover" at bounding box center [340, 70] width 53 height 18
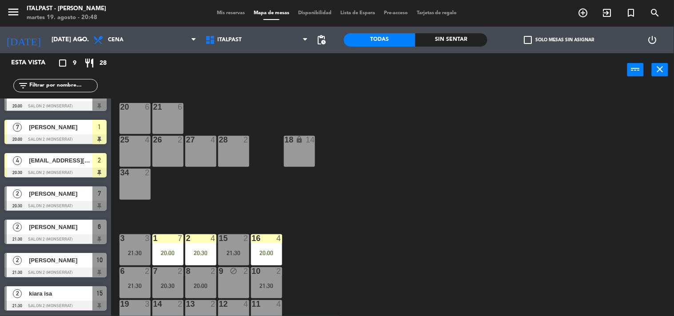
scroll to position [145, 0]
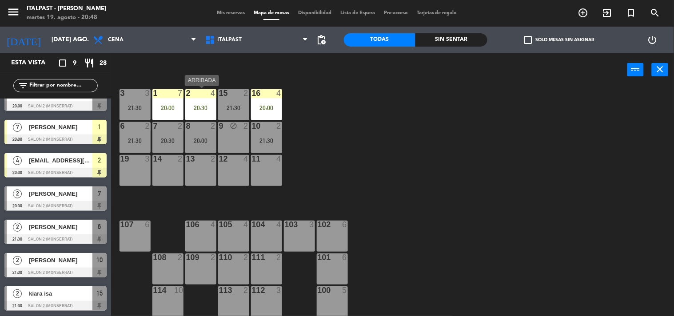
click at [210, 115] on div "2 4 20:30" at bounding box center [200, 104] width 31 height 31
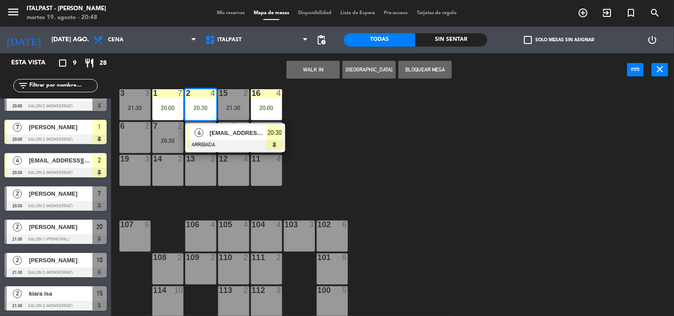
click at [267, 179] on div "11 4" at bounding box center [266, 170] width 31 height 31
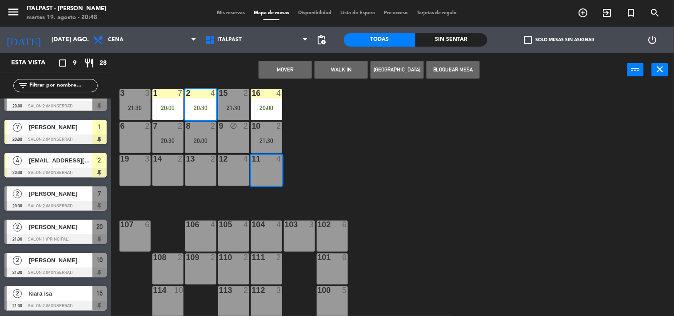
click at [300, 72] on button "Mover" at bounding box center [284, 70] width 53 height 18
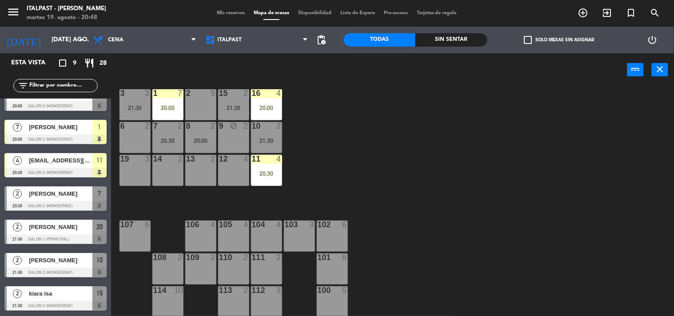
scroll to position [96, 0]
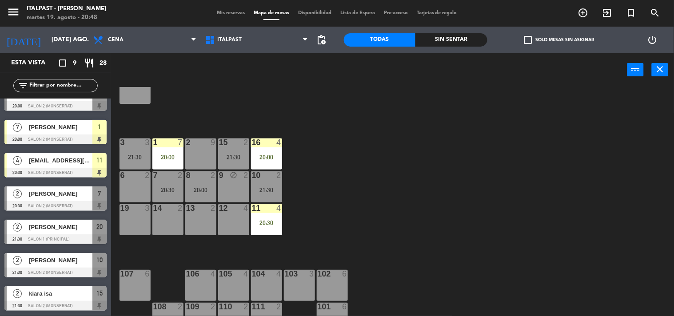
click at [126, 183] on div "6 2" at bounding box center [134, 186] width 31 height 31
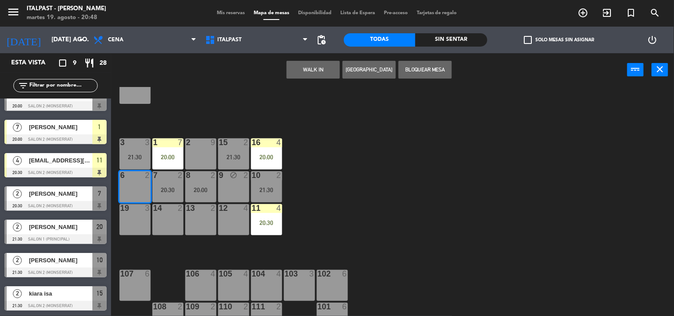
drag, startPoint x: 433, startPoint y: 79, endPoint x: 432, endPoint y: 73, distance: 5.8
click at [433, 76] on div "WALK IN [GEOGRAPHIC_DATA] Bloquear Mesa power_input close" at bounding box center [369, 70] width 516 height 34
click at [432, 73] on button "Bloquear Mesa" at bounding box center [424, 70] width 53 height 18
